Goal: Navigation & Orientation: Find specific page/section

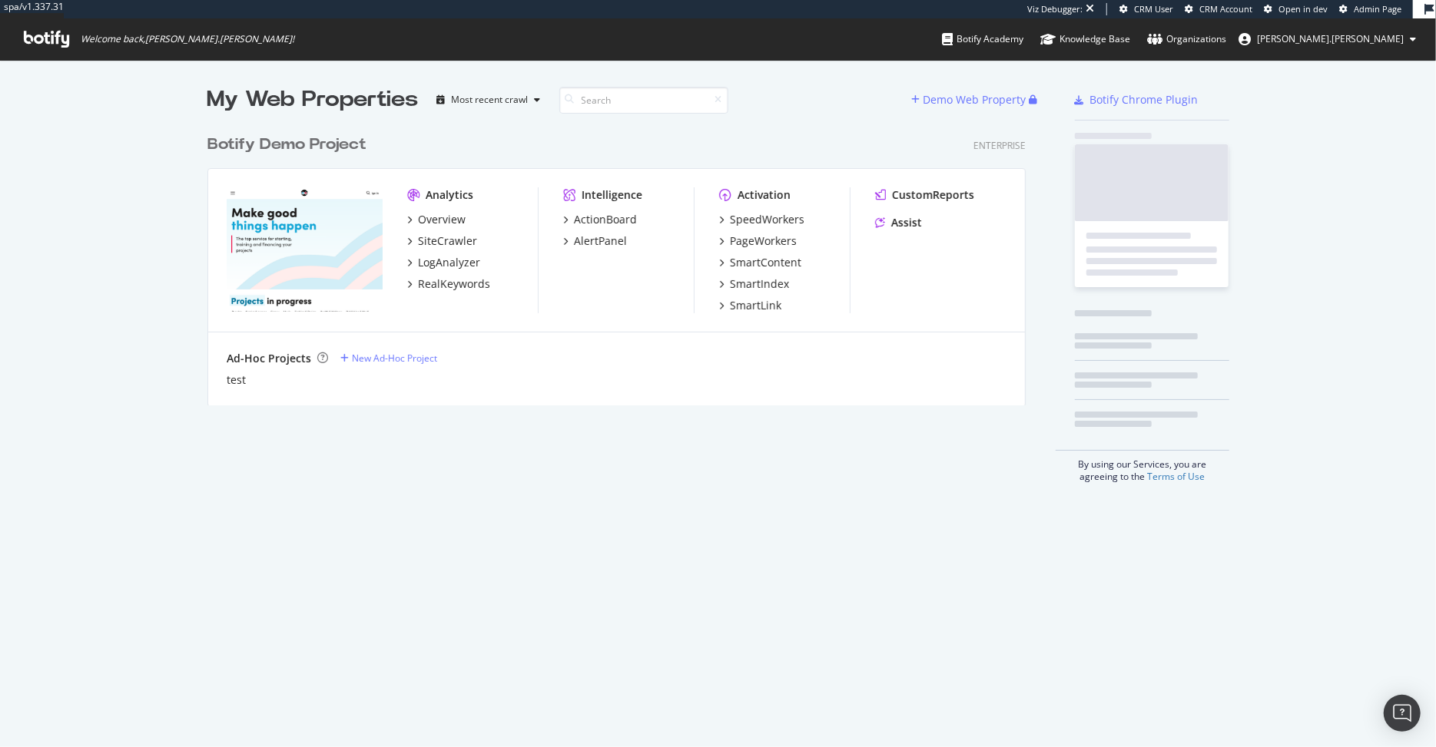
scroll to position [747, 1436]
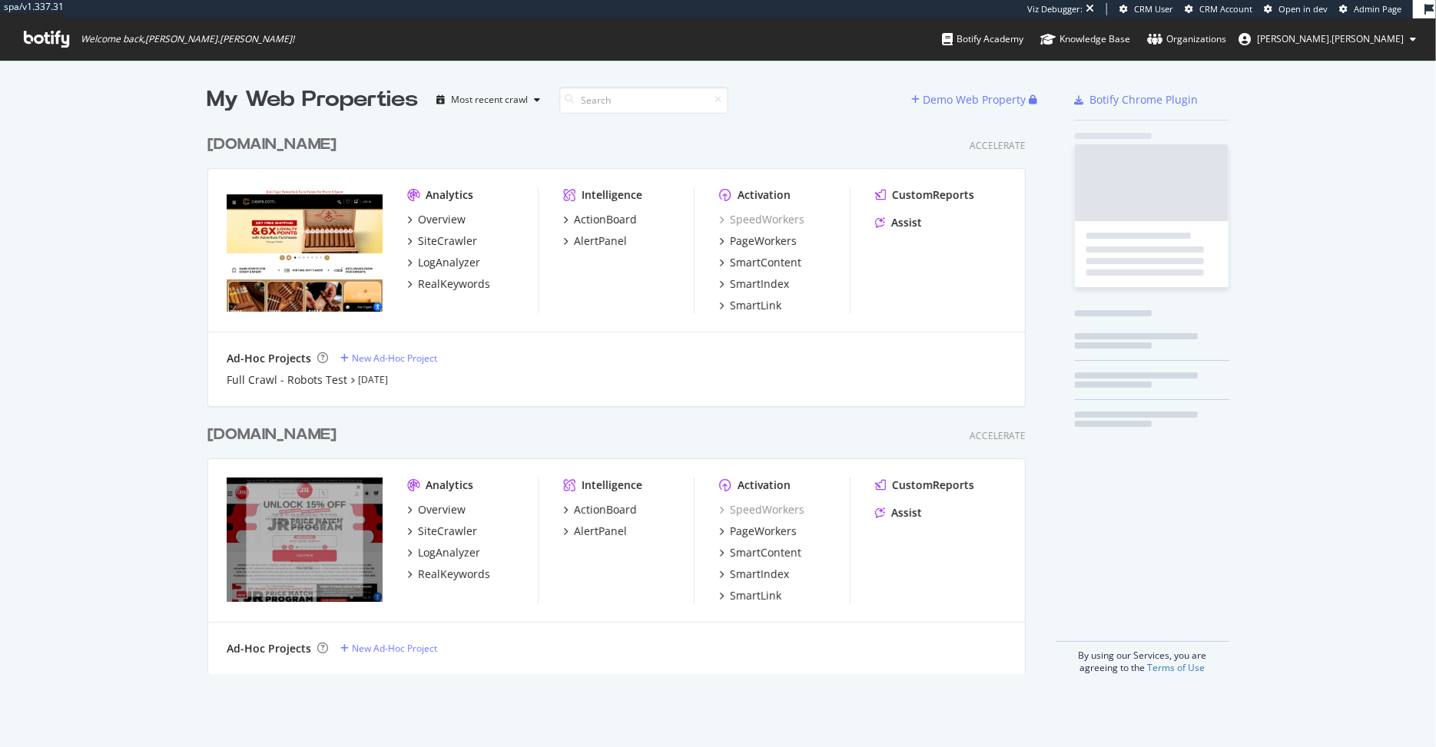
scroll to position [559, 830]
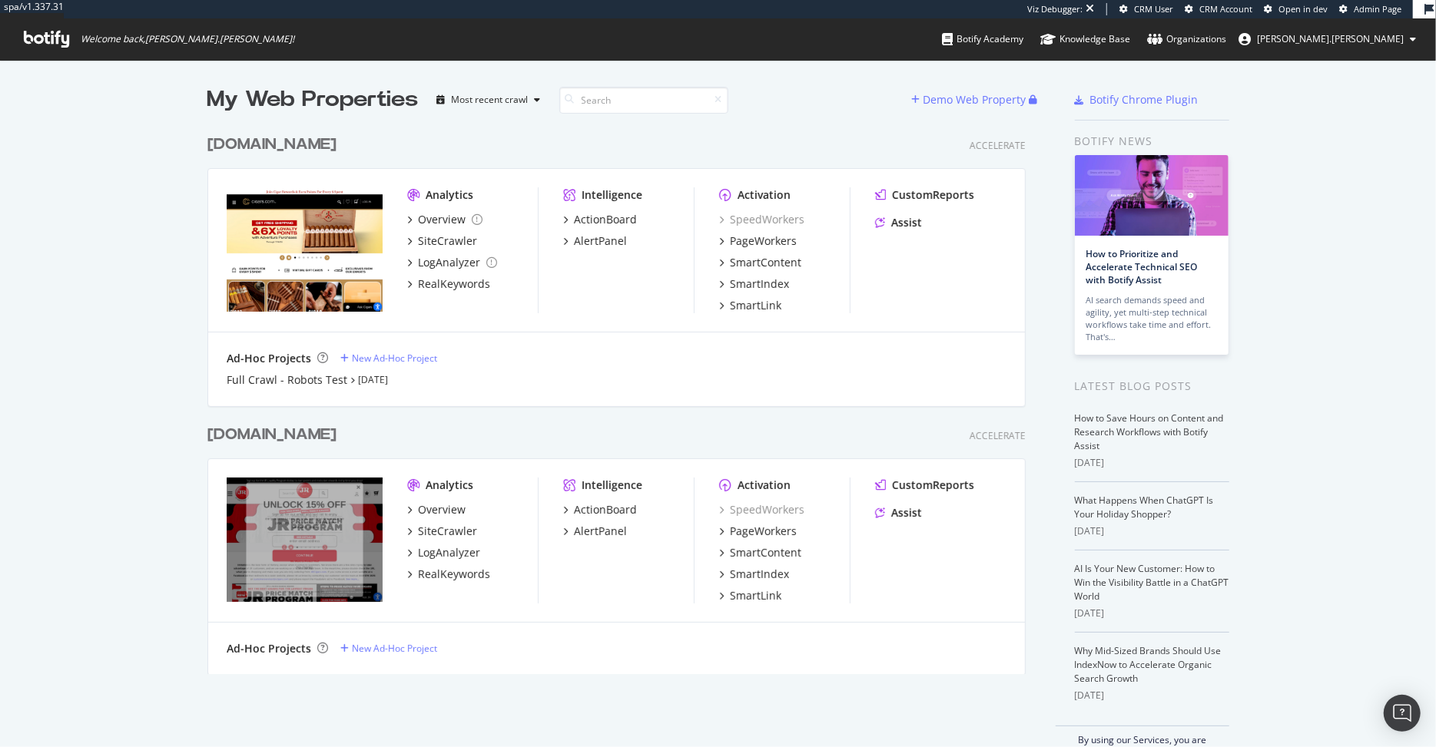
click at [774, 124] on div "[DOMAIN_NAME] Accelerate Analytics Overview SiteCrawler LogAnalyzer RealKeyword…" at bounding box center [622, 260] width 830 height 290
click at [448, 217] on div "Overview" at bounding box center [442, 219] width 48 height 15
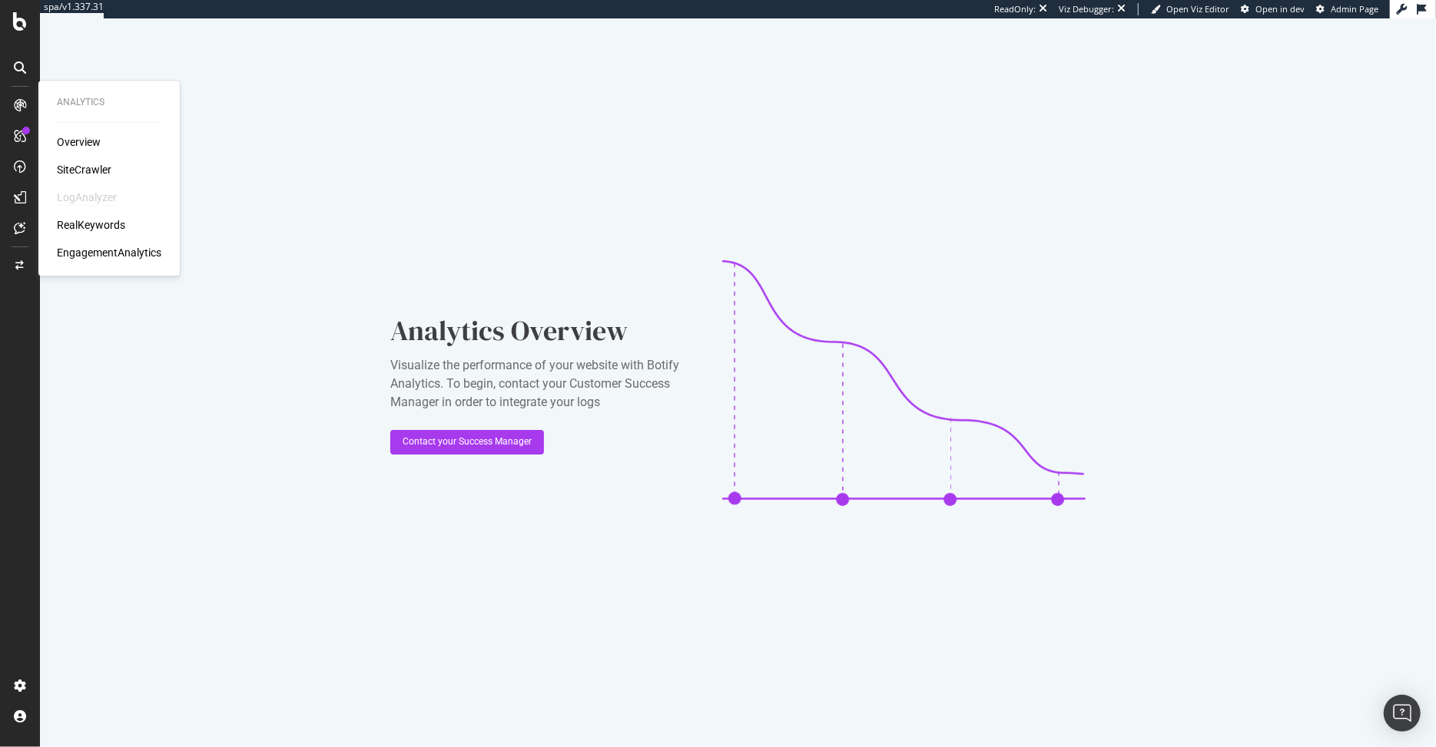
click at [88, 198] on div "LogAnalyzer" at bounding box center [87, 197] width 60 height 15
